Goal: Task Accomplishment & Management: Manage account settings

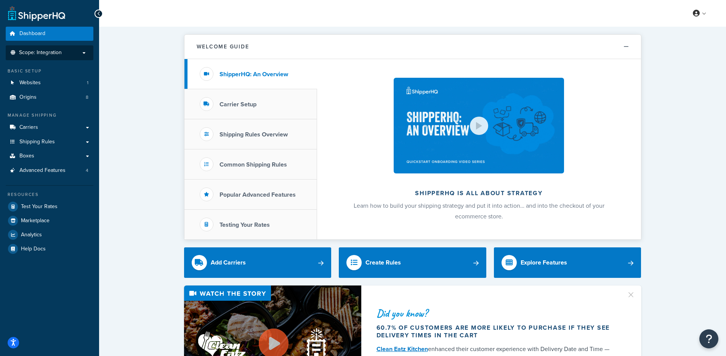
click at [85, 54] on p "Scope: Integration" at bounding box center [49, 53] width 81 height 6
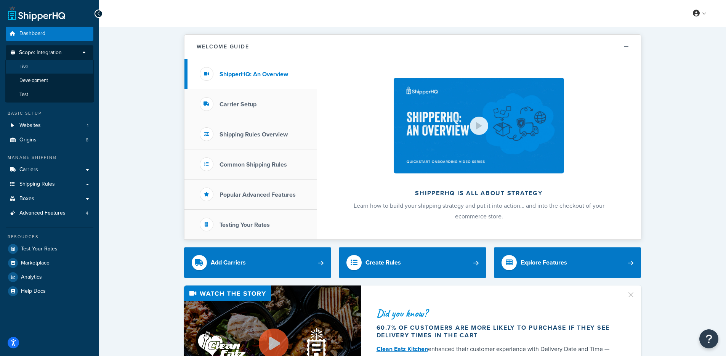
click at [48, 70] on li "Live" at bounding box center [49, 67] width 88 height 14
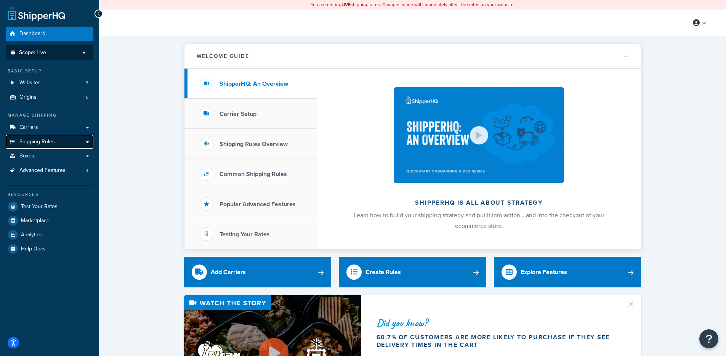
click at [85, 142] on link "Shipping Rules" at bounding box center [50, 142] width 88 height 14
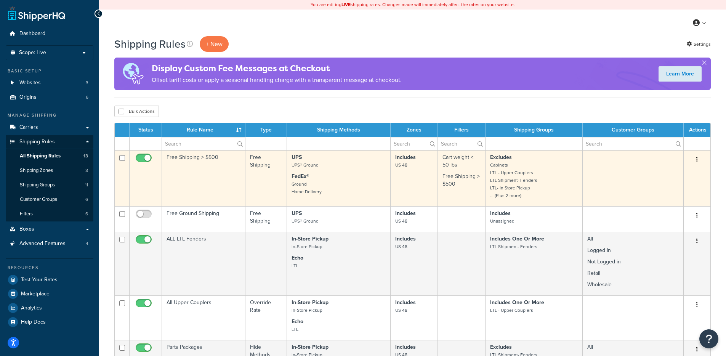
click at [211, 170] on td "Free Shipping > $500" at bounding box center [203, 178] width 83 height 56
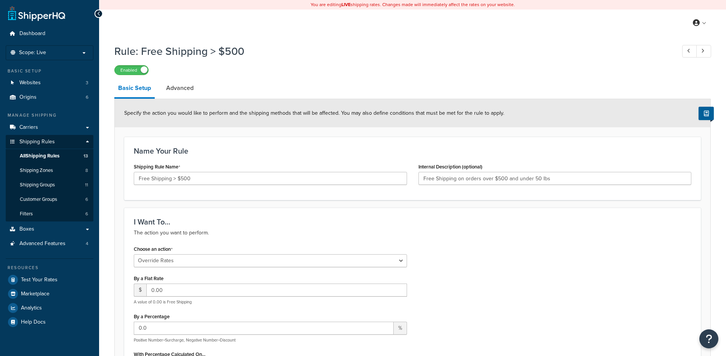
select select "OVERRIDE"
click at [176, 87] on link "Advanced" at bounding box center [179, 88] width 35 height 18
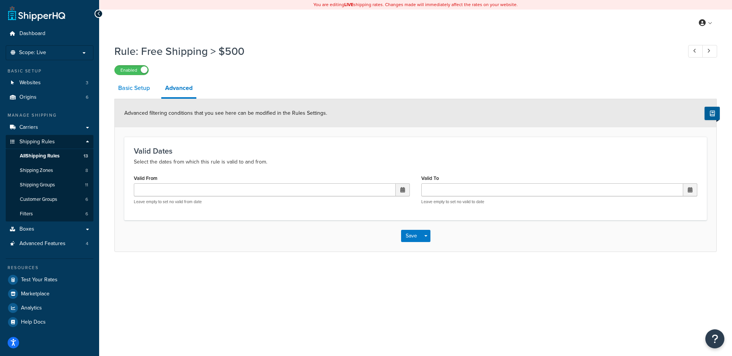
click at [140, 92] on link "Basic Setup" at bounding box center [133, 88] width 39 height 18
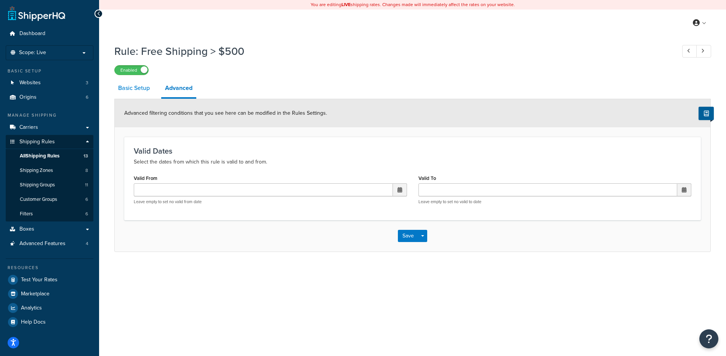
select select "OVERRIDE"
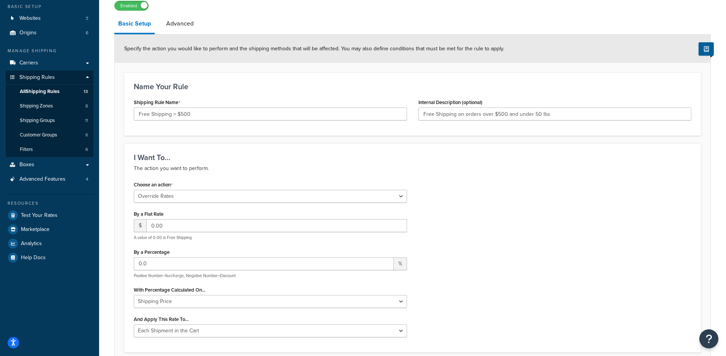
scroll to position [22, 0]
